Goal: Task Accomplishment & Management: Complete application form

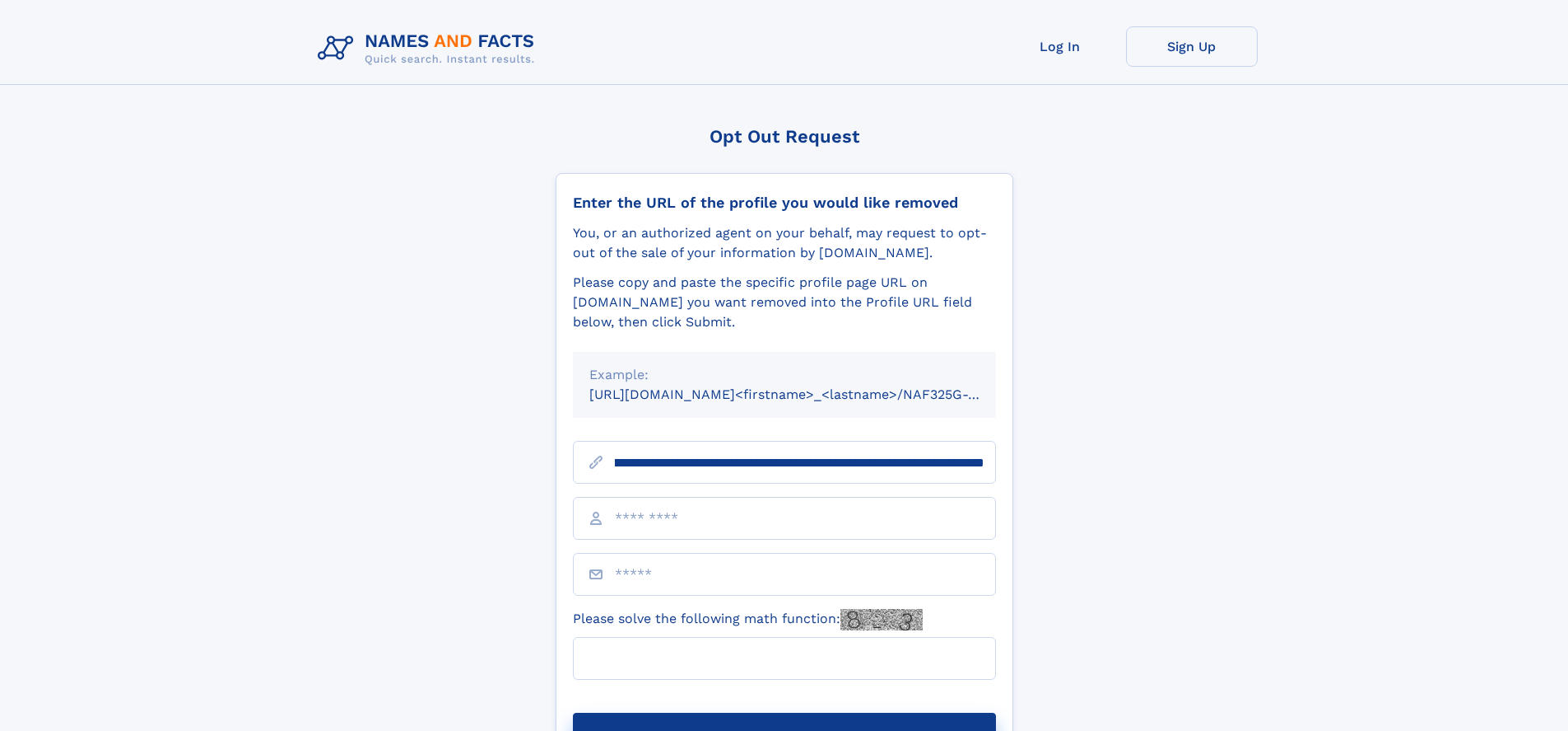
scroll to position [0, 188]
type input "**********"
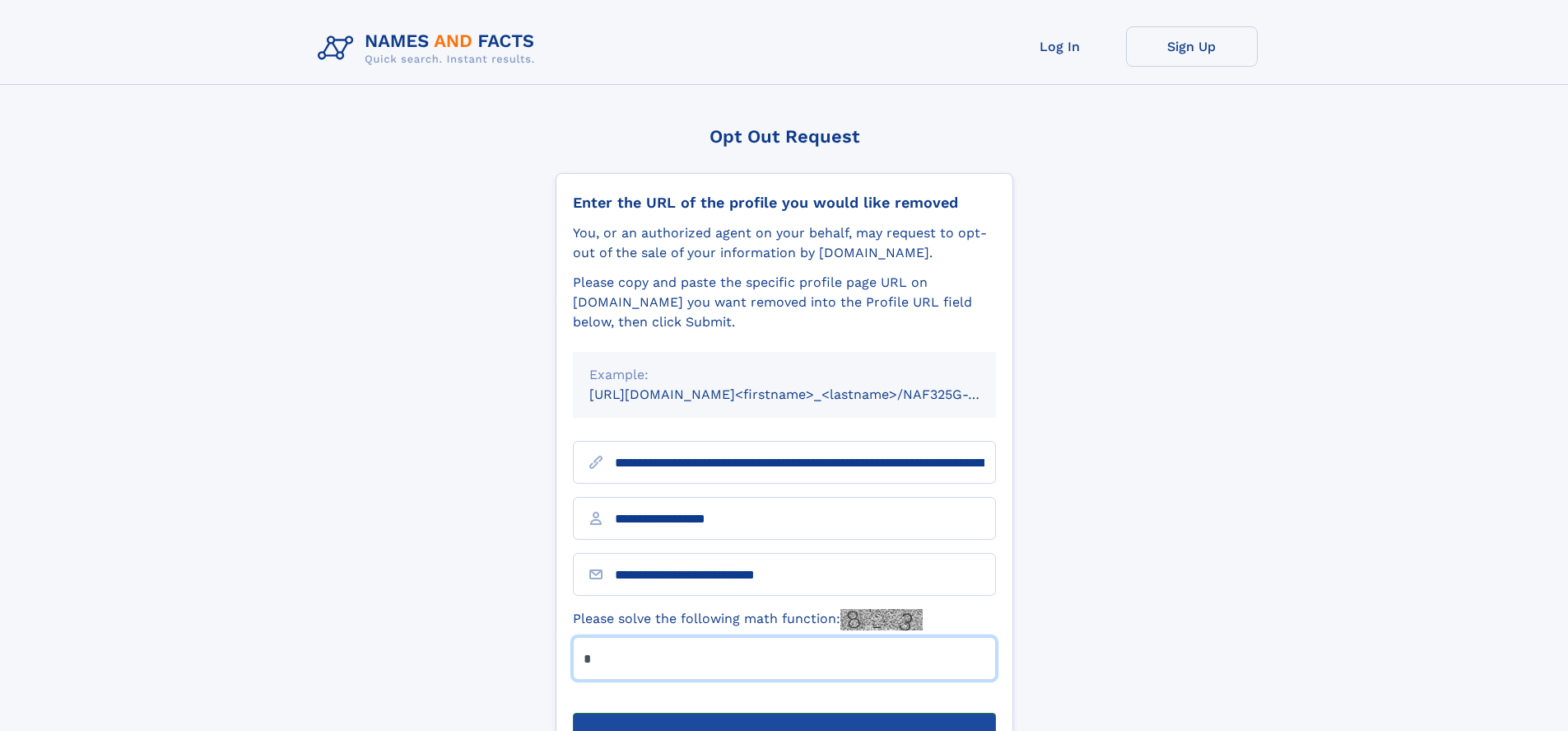
type input "*"
click at [784, 712] on button "Submit Opt Out Request" at bounding box center [784, 738] width 423 height 52
